Goal: Task Accomplishment & Management: Manage account settings

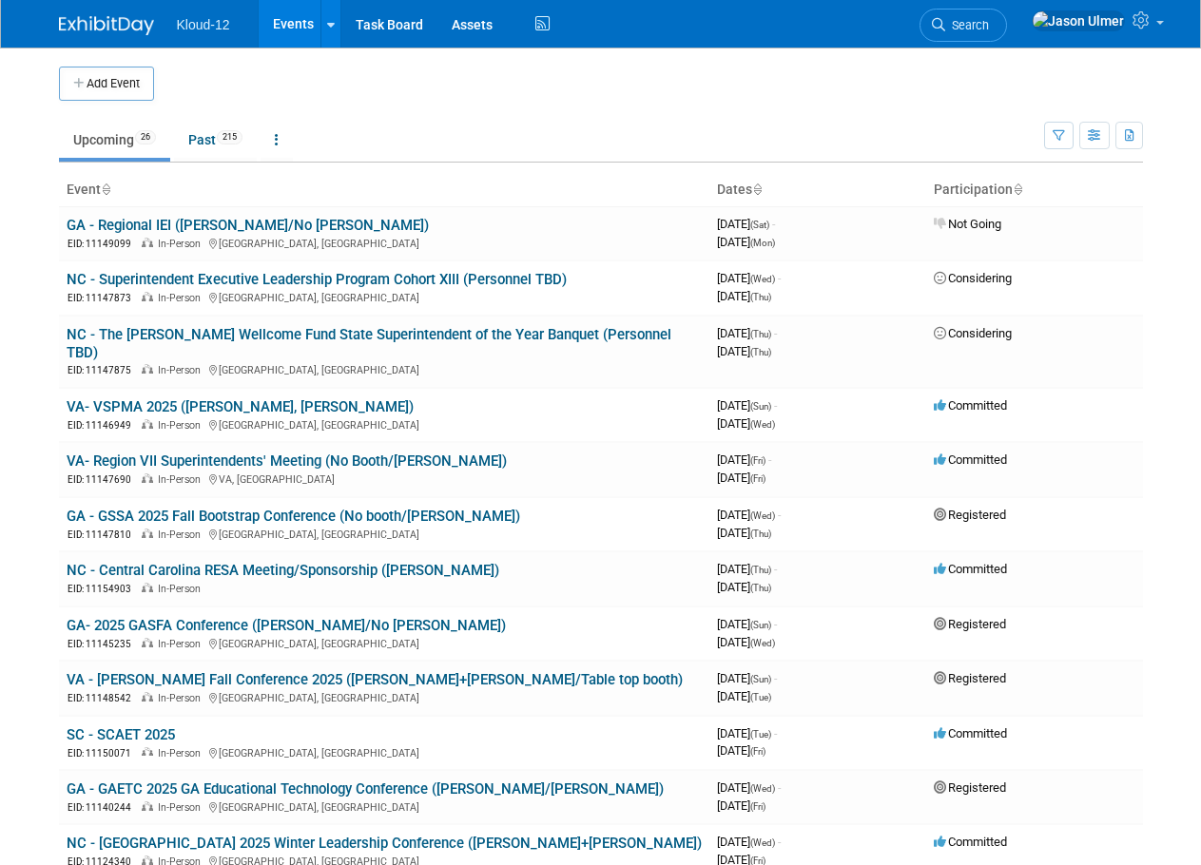
click at [435, 98] on td at bounding box center [622, 84] width 937 height 34
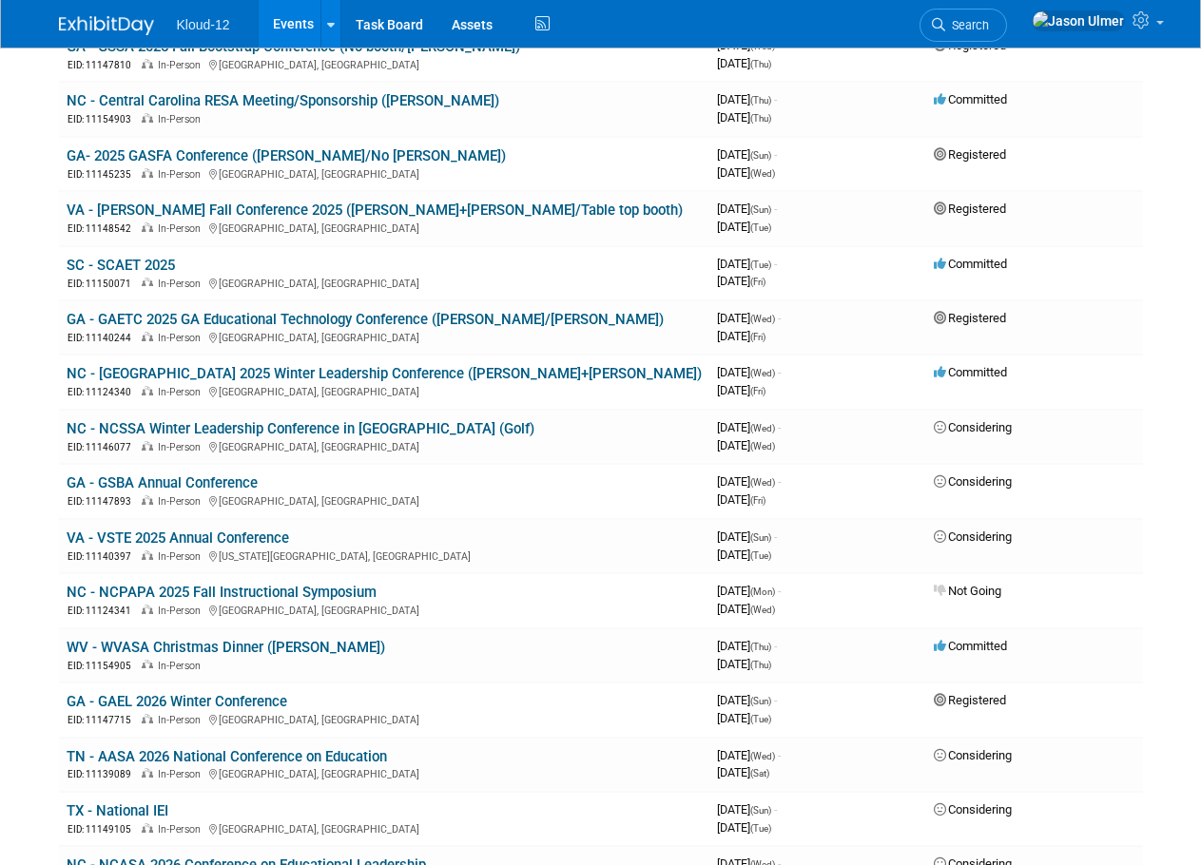
scroll to position [475, 0]
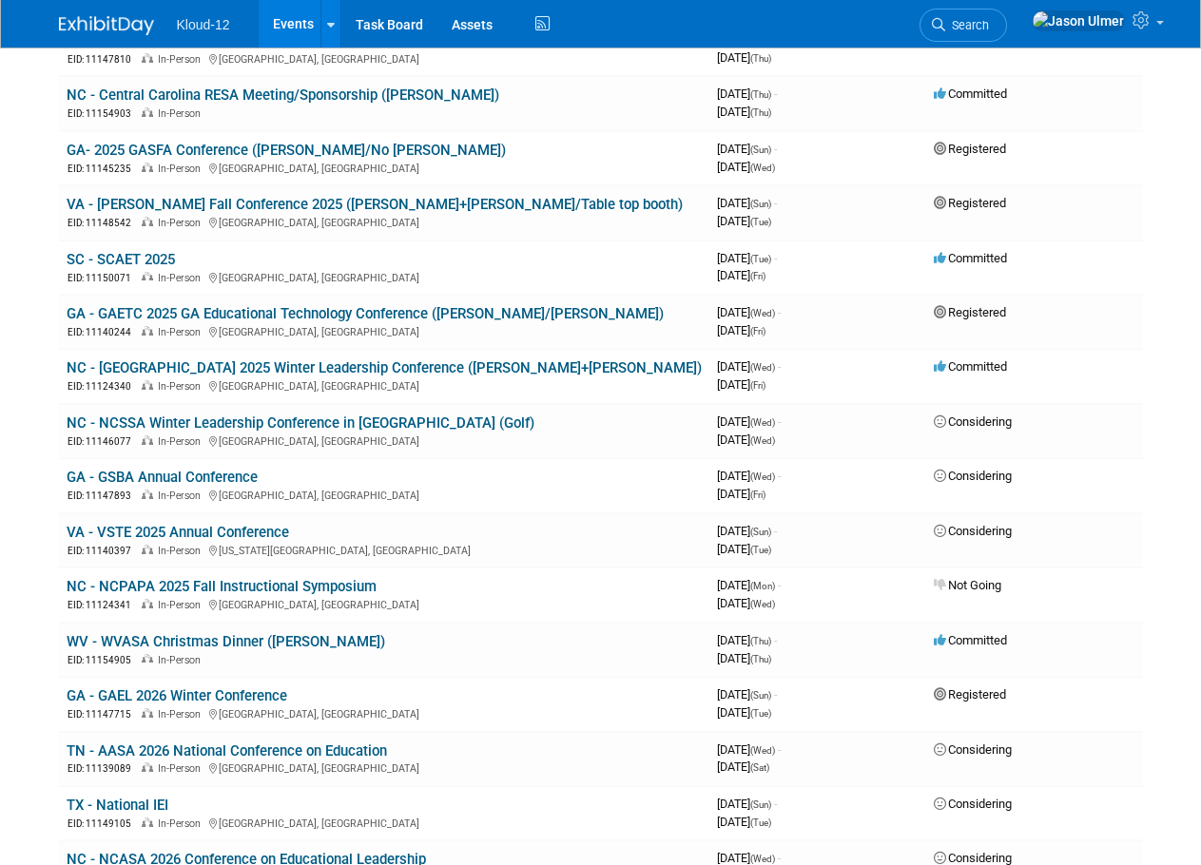
click at [149, 251] on link "SC - SCAET 2025" at bounding box center [121, 259] width 108 height 17
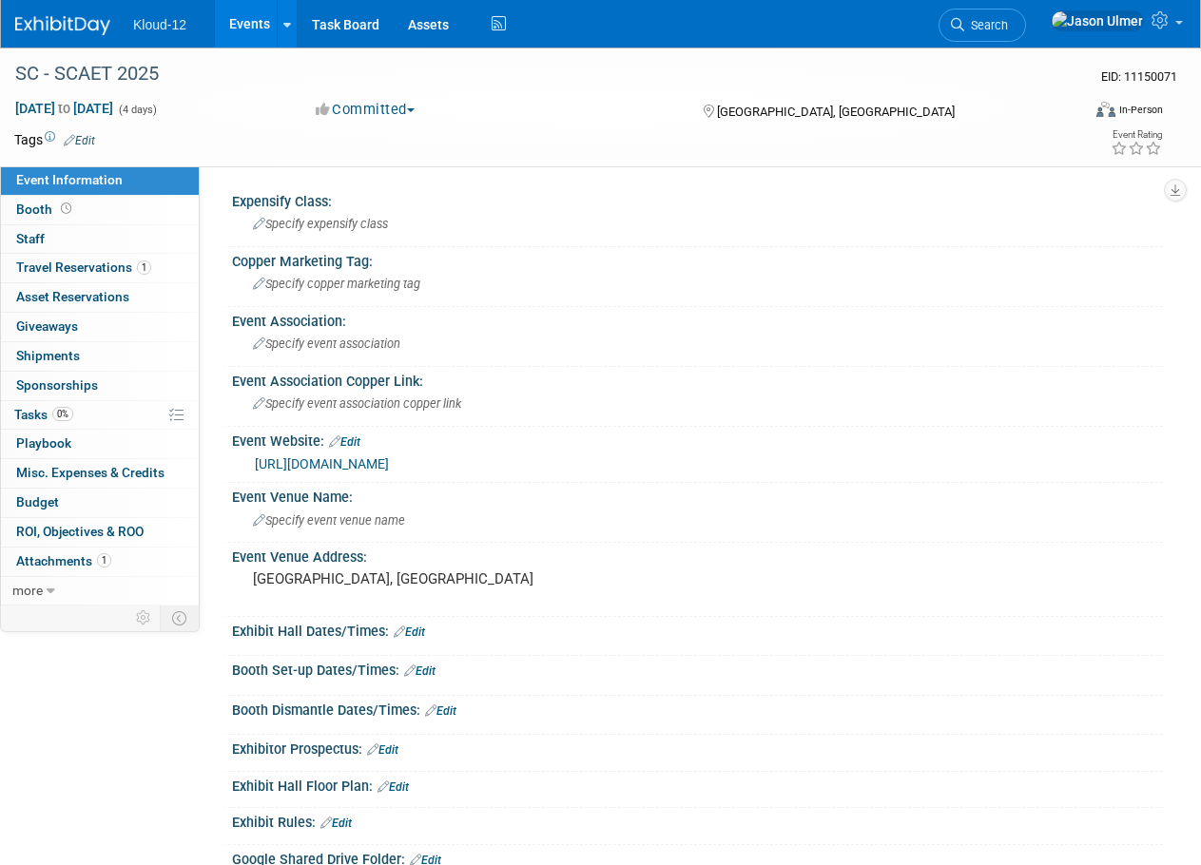
click at [81, 145] on link "Edit" at bounding box center [79, 140] width 31 height 13
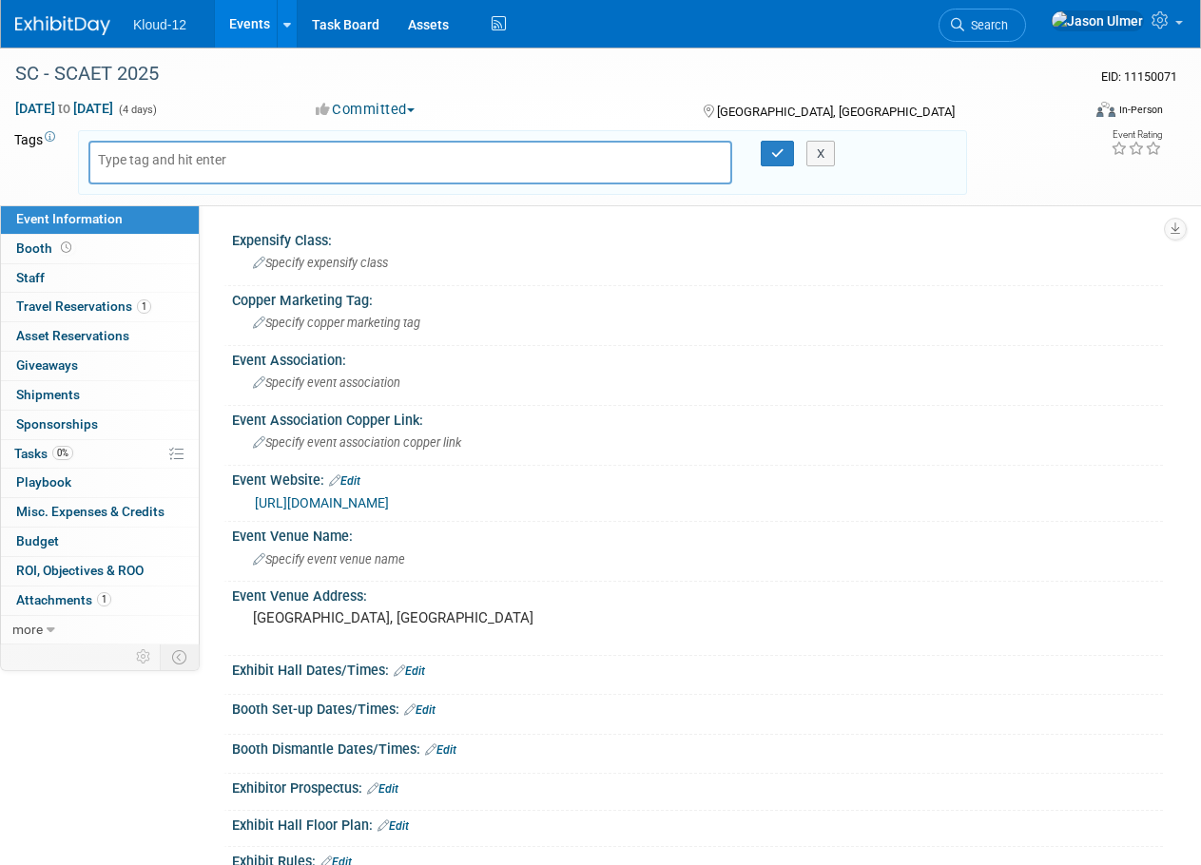
click at [456, 83] on div "SC - SCAET 2025" at bounding box center [537, 74] width 1057 height 34
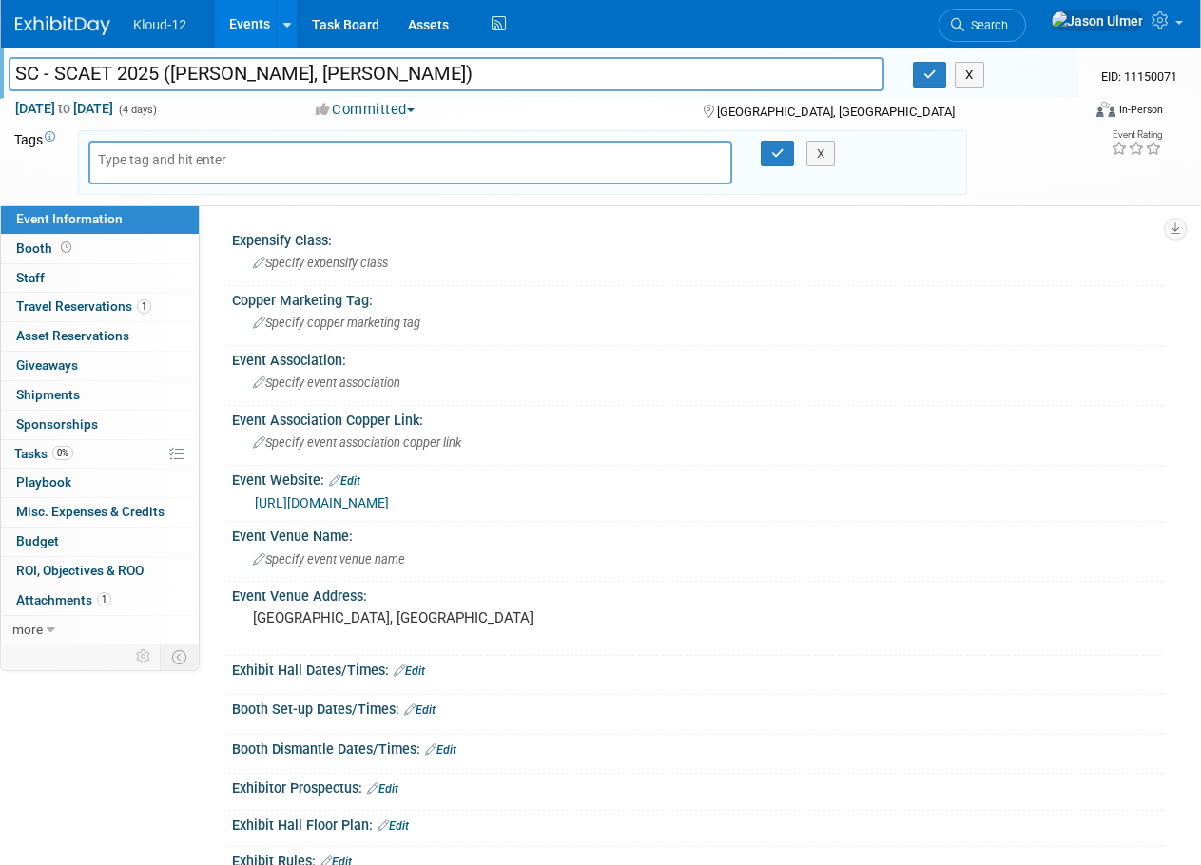
type input "SC - SCAET 2025 ([PERSON_NAME], [PERSON_NAME])"
click at [653, 286] on div "Copper Marketing Tag:" at bounding box center [697, 298] width 931 height 24
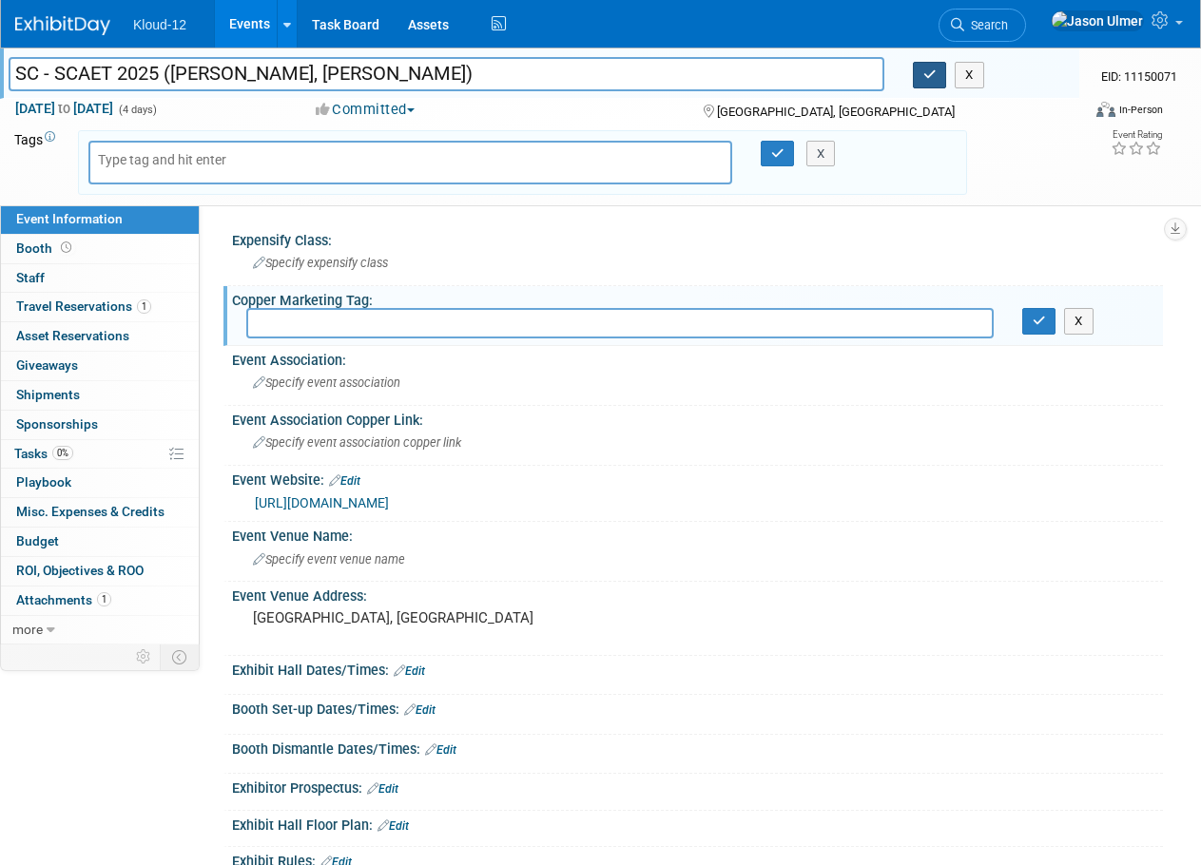
click at [930, 70] on icon "button" at bounding box center [929, 74] width 13 height 12
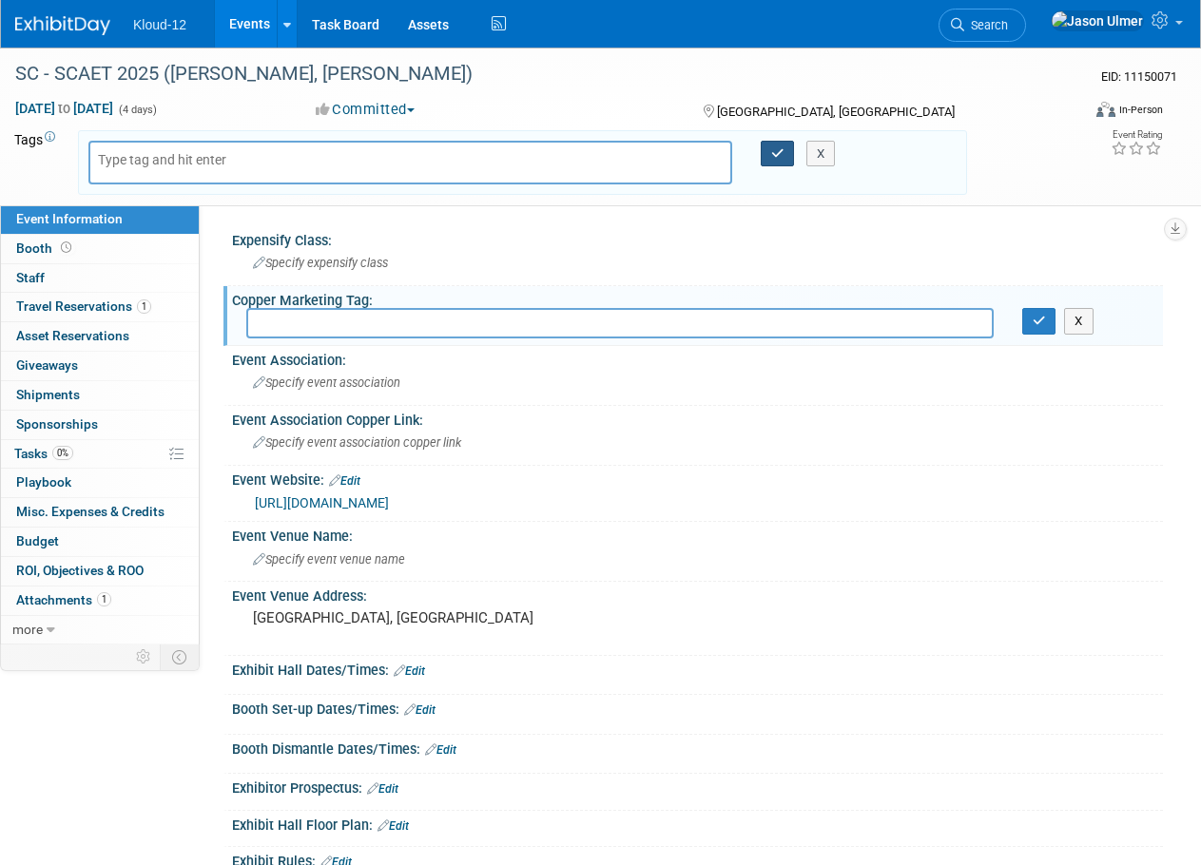
click at [782, 153] on icon "button" at bounding box center [777, 153] width 13 height 12
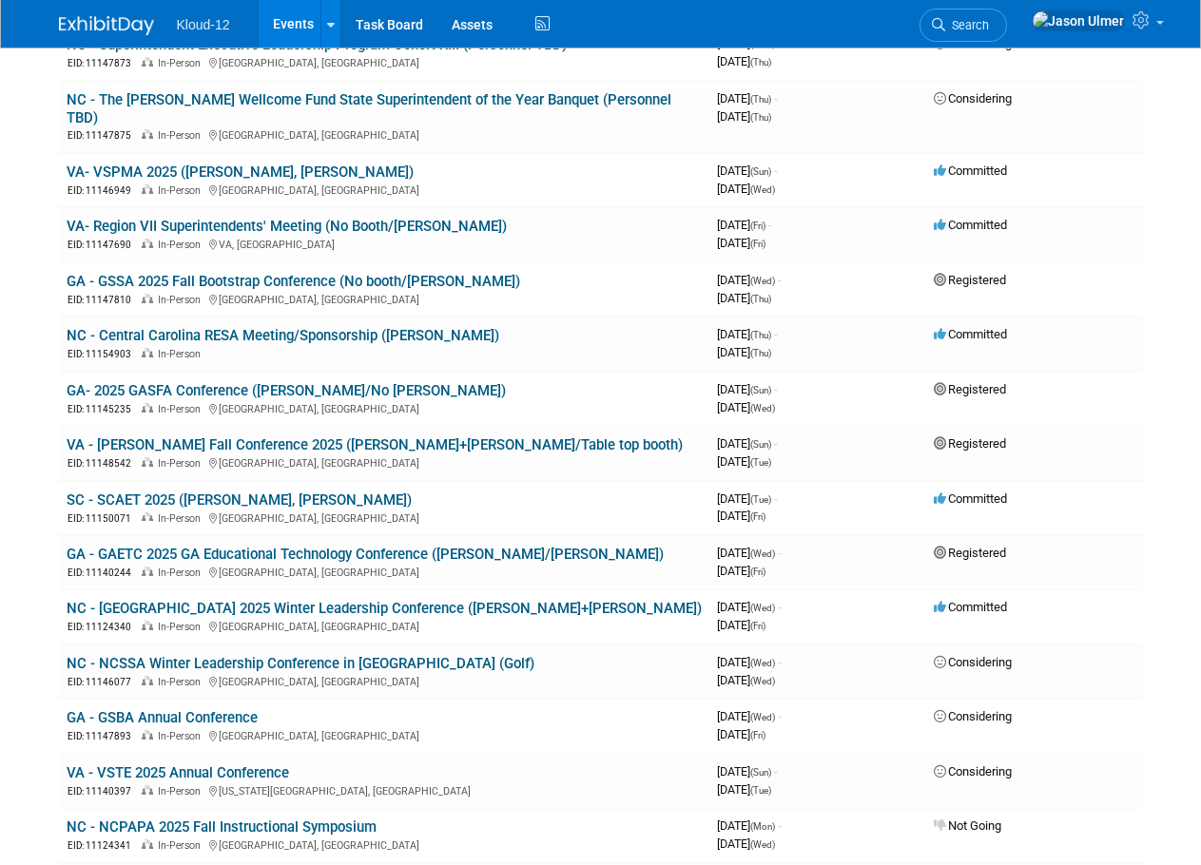
scroll to position [285, 0]
